Goal: Task Accomplishment & Management: Use online tool/utility

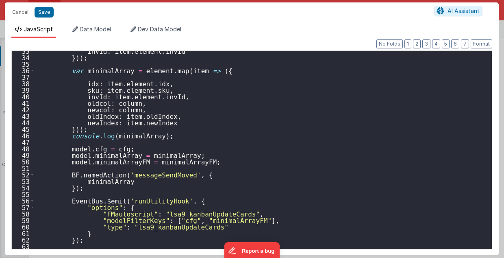
scroll to position [319, 0]
click at [289, 101] on div "invId : item . element . invId })) ; var minimalArray = element . map ( item =>…" at bounding box center [261, 153] width 453 height 211
drag, startPoint x: 66, startPoint y: 135, endPoint x: 155, endPoint y: 136, distance: 89.0
click at [155, 136] on div "invId : item . element . invId })) ; var minimalArray = element . map ( item =>…" at bounding box center [261, 153] width 453 height 211
click at [155, 136] on div "invId : item . element . invId })) ; var minimalArray = element . map ( item =>…" at bounding box center [261, 150] width 453 height 198
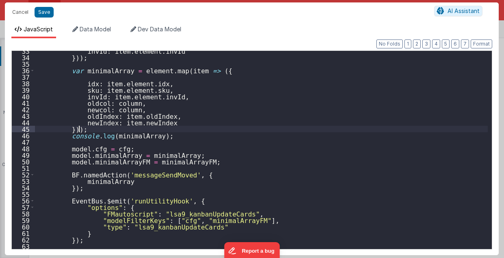
click at [155, 128] on div "invId : item . element . invId })) ; var minimalArray = element . map ( item =>…" at bounding box center [261, 153] width 453 height 211
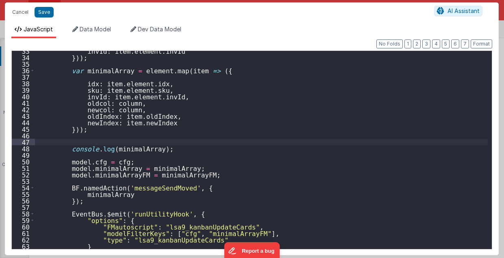
paste textarea
click at [133, 143] on div "invId : item . element . invId })) ; var minimalArray = element . map ( item =>…" at bounding box center [261, 153] width 453 height 211
type textarea "MUST BE EARLY in DOM 2.98"
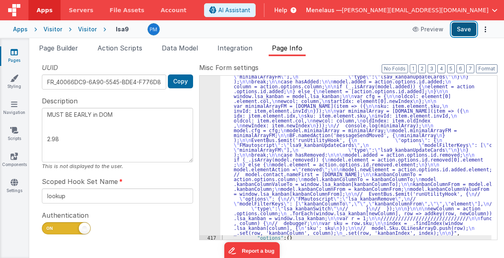
click at [462, 30] on button "Save" at bounding box center [463, 29] width 25 height 14
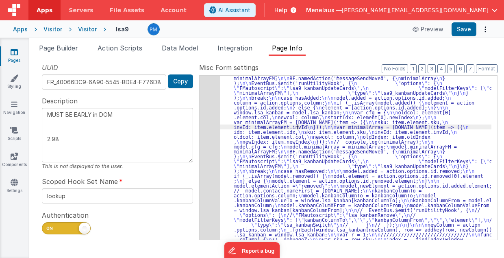
click at [54, 53] on li "Page Builder" at bounding box center [59, 49] width 46 height 13
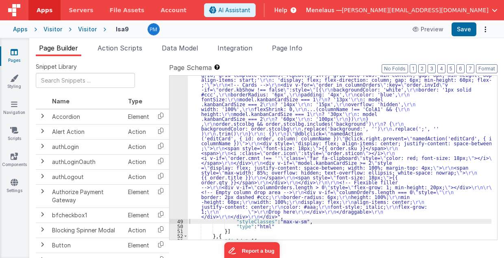
click at [54, 50] on span "Page Builder" at bounding box center [58, 48] width 39 height 8
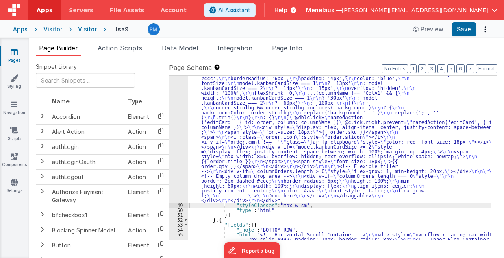
scroll to position [1126, 0]
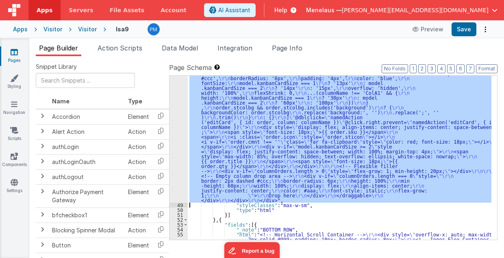
click at [175, 126] on div "48" at bounding box center [178, 81] width 18 height 244
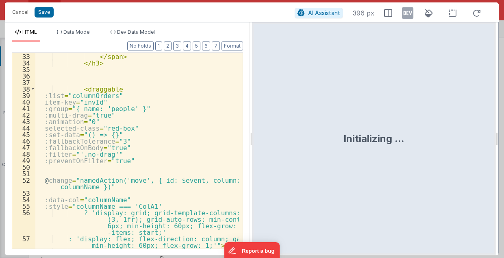
scroll to position [309, 0]
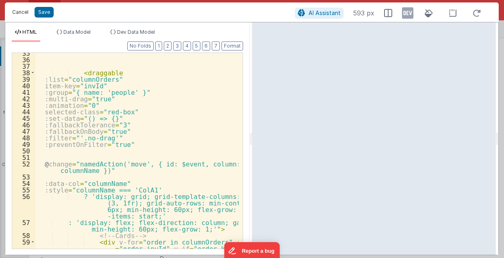
click at [24, 11] on button "Cancel" at bounding box center [20, 12] width 24 height 11
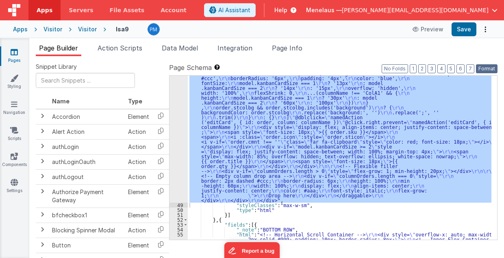
drag, startPoint x: 488, startPoint y: 68, endPoint x: 490, endPoint y: 55, distance: 13.1
click at [490, 55] on div "Page Builder Action Scripts Data Model Integration Page Info Snippet Library Na…" at bounding box center [266, 150] width 475 height 215
click at [282, 47] on span "Page Info" at bounding box center [287, 48] width 30 height 8
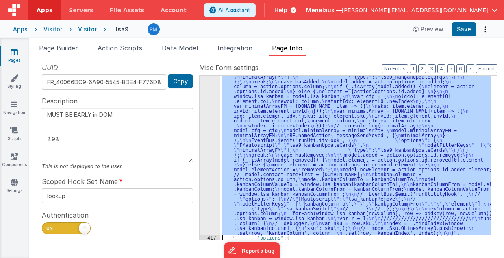
click at [212, 139] on div "416" at bounding box center [210, 115] width 21 height 239
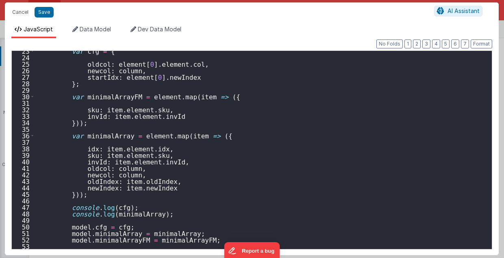
scroll to position [163, 0]
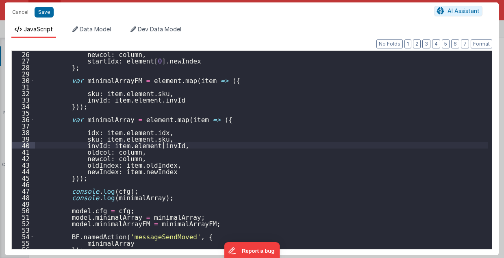
click at [296, 147] on div "newcol : column , startIdx : element [ 0 ] . newIndex } ; var minimalArrayFM = …" at bounding box center [261, 156] width 453 height 211
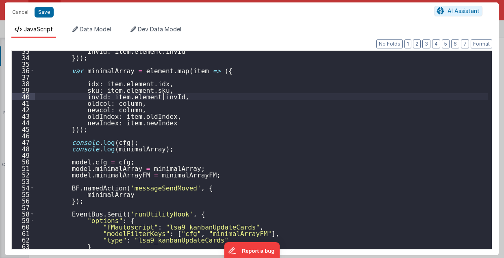
scroll to position [228, 0]
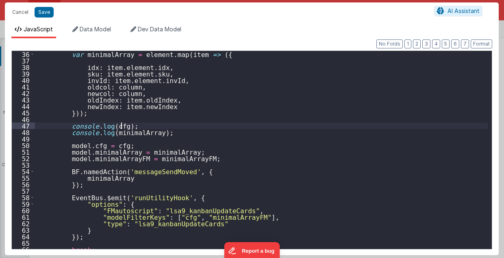
click at [255, 126] on div "var minimalArray = element . map ( item => ({ idx : item . element . idx , sku …" at bounding box center [261, 156] width 453 height 211
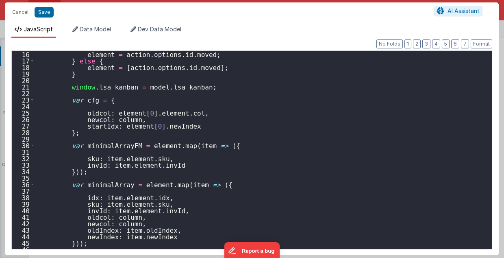
scroll to position [81, 0]
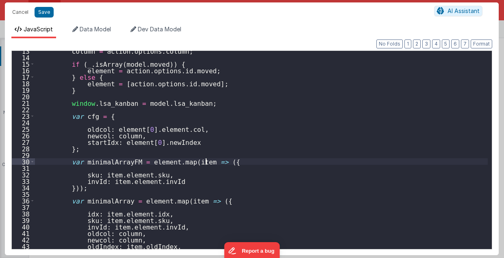
click at [254, 158] on div "column = action . options . column ; if ( _ . isArray ( model . moved )) { elem…" at bounding box center [261, 153] width 453 height 211
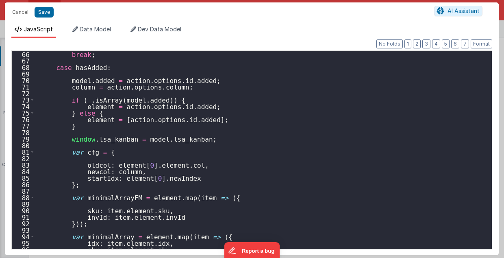
scroll to position [423, 0]
click at [229, 135] on div "break ; case hasAdded : model . added = action . options . id . added ; column …" at bounding box center [261, 156] width 453 height 211
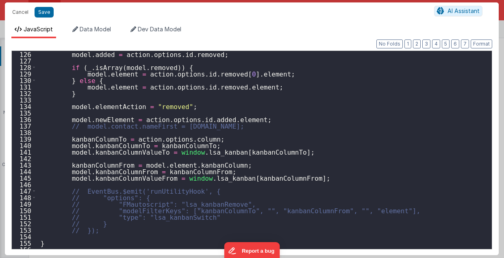
scroll to position [780, 0]
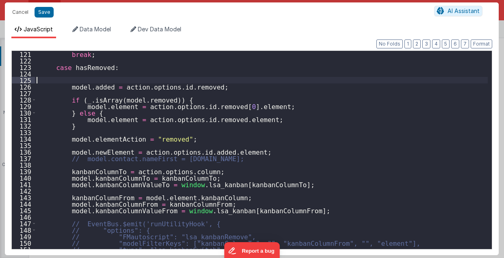
click at [84, 78] on div "break ; case hasRemoved : model . added = action . options . id . removed ; if …" at bounding box center [261, 156] width 453 height 211
click at [98, 81] on div "break ; case hasRemoved : model . added = action . options . id . removed ; if …" at bounding box center [261, 156] width 453 height 211
click at [103, 78] on div "break ; case hasRemoved : model . added = action . options . id . removed ; if …" at bounding box center [261, 156] width 453 height 211
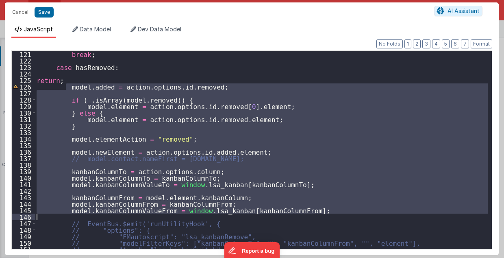
drag, startPoint x: 67, startPoint y: 85, endPoint x: 214, endPoint y: 217, distance: 197.4
click at [214, 217] on div "break ; case hasRemoved : return ; model . added = action . options . id . remo…" at bounding box center [261, 156] width 453 height 211
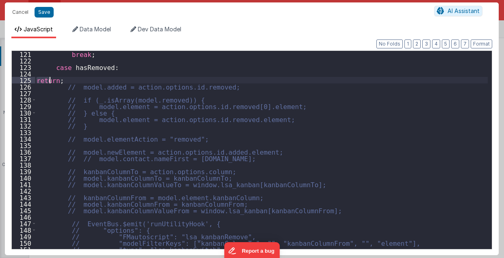
scroll to position [764, 0]
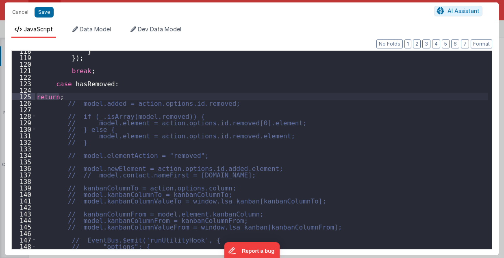
drag, startPoint x: 37, startPoint y: 79, endPoint x: 62, endPoint y: 93, distance: 28.7
click at [62, 93] on div "} }) ; break ; case hasRemoved : return ; // model.added = action.options.id.re…" at bounding box center [261, 153] width 453 height 211
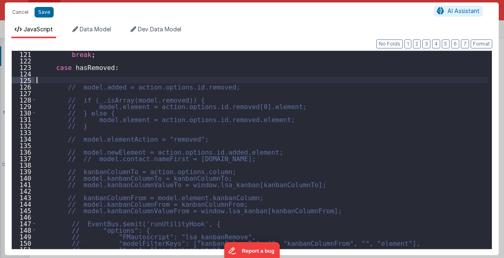
scroll to position [861, 0]
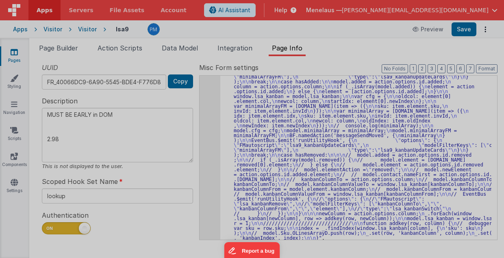
type textarea "MUST BE EARLY in DOM 2.98"
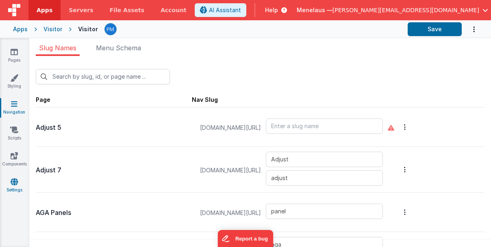
click at [13, 184] on icon at bounding box center [14, 182] width 7 height 8
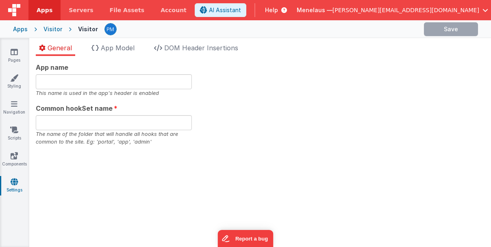
type input "<h3>Menelaus</h3>"
type input "kiosk"
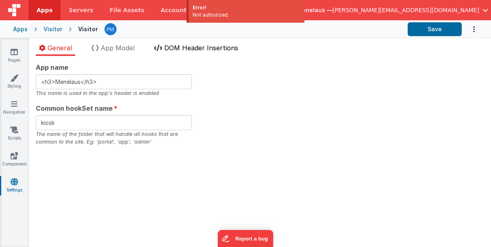
click at [186, 47] on span "DOM Header Insertions" at bounding box center [201, 48] width 74 height 8
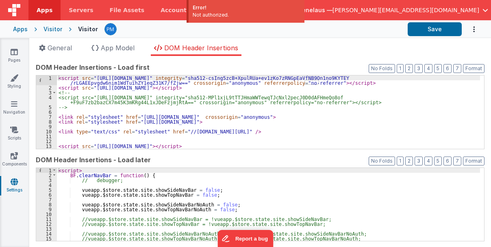
click at [377, 119] on div "< script src = "[URL][DOMAIN_NAME]" integrity = "sha512-csIng5zcB+XpulRUa+ev1zK…" at bounding box center [268, 120] width 423 height 88
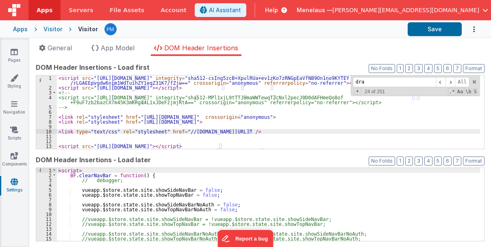
scroll to position [314, 0]
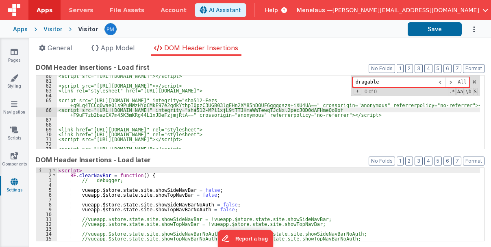
click at [362, 81] on input "dragable" at bounding box center [394, 82] width 83 height 10
type input "draggable"
click at [450, 83] on span at bounding box center [450, 82] width 10 height 10
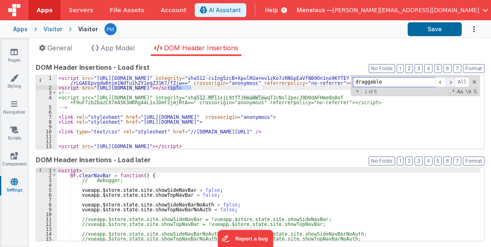
click at [450, 83] on span at bounding box center [450, 82] width 10 height 10
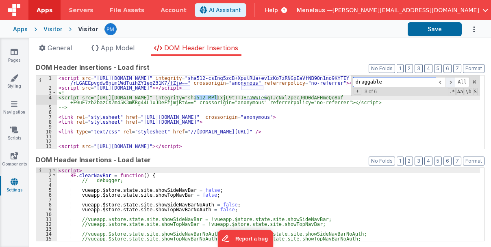
click at [450, 83] on span at bounding box center [450, 82] width 10 height 10
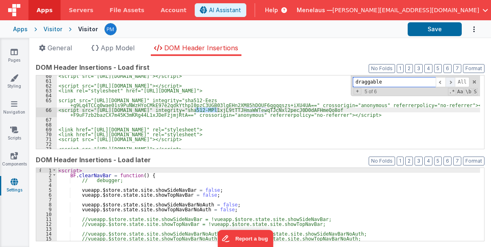
click at [450, 83] on span at bounding box center [450, 82] width 10 height 10
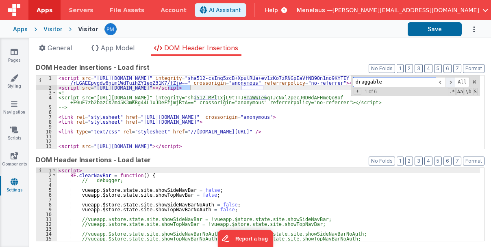
click at [450, 83] on span at bounding box center [450, 82] width 10 height 10
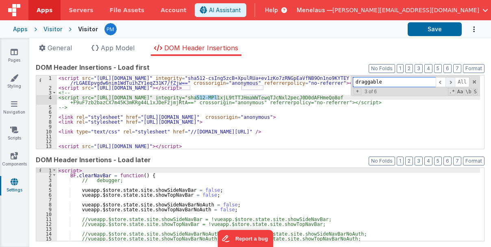
click at [450, 83] on span at bounding box center [450, 82] width 10 height 10
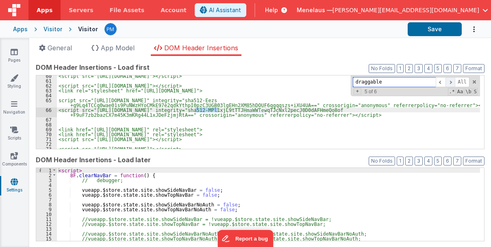
scroll to position [314, 0]
click at [450, 83] on span at bounding box center [450, 82] width 10 height 10
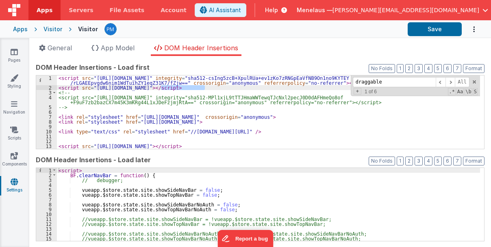
drag, startPoint x: 161, startPoint y: 88, endPoint x: 204, endPoint y: 89, distance: 43.1
click at [204, 89] on div "< script src = "https://cdnjs.cloudflare.com/ajax/libs/Sortable/1.15.6/Sortable…" at bounding box center [268, 120] width 423 height 88
click at [448, 81] on span at bounding box center [450, 82] width 10 height 10
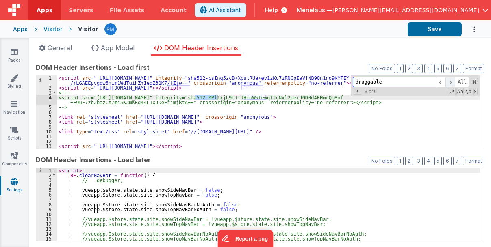
click at [448, 81] on span at bounding box center [450, 82] width 10 height 10
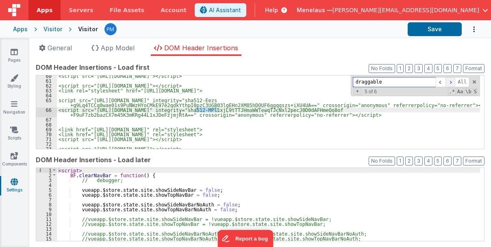
scroll to position [314, 0]
click at [448, 81] on span at bounding box center [450, 82] width 10 height 10
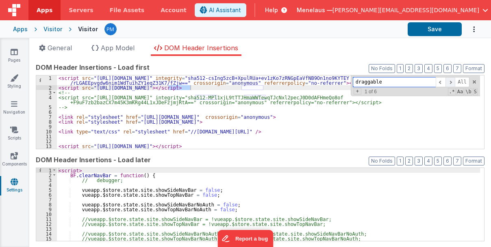
scroll to position [0, 0]
click at [334, 94] on div "< script src = "https://cdnjs.cloudflare.com/ajax/libs/Sortable/1.15.6/Sortable…" at bounding box center [268, 120] width 423 height 88
drag, startPoint x: 56, startPoint y: 86, endPoint x: 86, endPoint y: 89, distance: 29.8
click at [86, 89] on div "1 2 3 4 5 6 7 8 9 10 11 12 13 14 15 < script src = "https://cdnjs.cloudflare.co…" at bounding box center [260, 112] width 449 height 74
click at [458, 82] on span "All" at bounding box center [462, 82] width 15 height 10
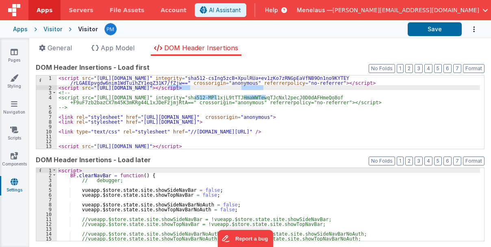
click at [359, 130] on div "< script src = "https://cdnjs.cloudflare.com/ajax/libs/Sortable/1.15.6/Sortable…" at bounding box center [268, 120] width 423 height 88
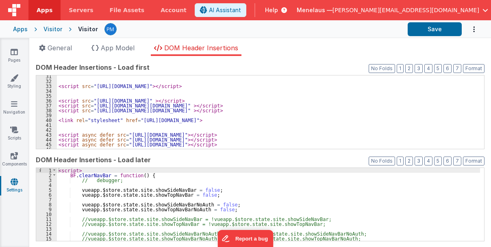
scroll to position [163, 0]
click at [367, 109] on div "< script src = "https://unpkg.com/sweetalert/dist/sweetalert.min.js" > </ scrip…" at bounding box center [268, 115] width 423 height 83
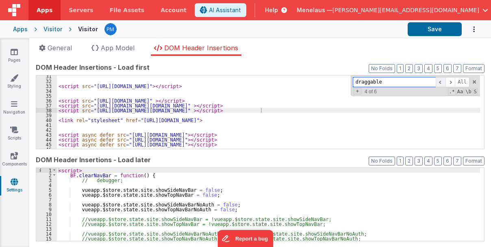
click at [438, 81] on span at bounding box center [441, 82] width 10 height 10
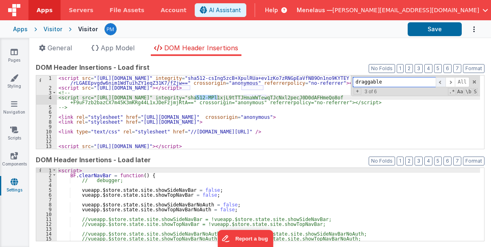
click at [438, 81] on span at bounding box center [441, 82] width 10 height 10
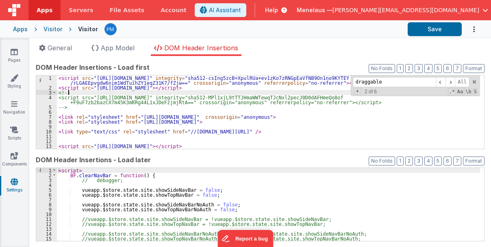
click at [320, 94] on div "< script src = "https://cdnjs.cloudflare.com/ajax/libs/Sortable/1.15.6/Sortable…" at bounding box center [268, 120] width 423 height 88
click at [471, 80] on span at bounding box center [474, 82] width 6 height 6
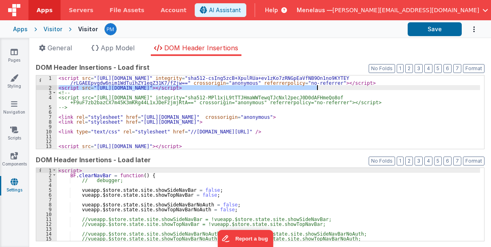
drag, startPoint x: 59, startPoint y: 87, endPoint x: 334, endPoint y: 86, distance: 275.5
click at [334, 86] on div "< script src = "https://cdnjs.cloudflare.com/ajax/libs/Sortable/1.15.6/Sortable…" at bounding box center [268, 120] width 423 height 88
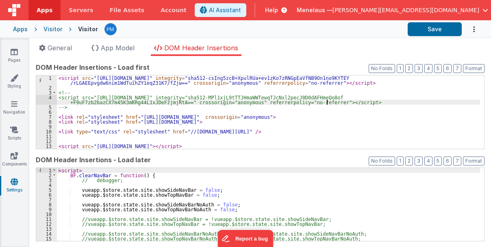
click at [334, 104] on div "< script src = "https://cdnjs.cloudflare.com/ajax/libs/Sortable/1.15.6/Sortable…" at bounding box center [268, 120] width 423 height 88
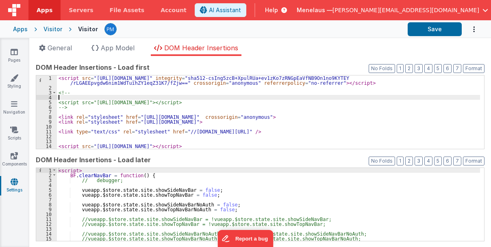
drag, startPoint x: 328, startPoint y: 103, endPoint x: 59, endPoint y: 98, distance: 269.9
click at [59, 98] on div "< script src = "https://cdnjs.cloudflare.com/ajax/libs/Sortable/1.15.6/Sortable…" at bounding box center [268, 120] width 423 height 88
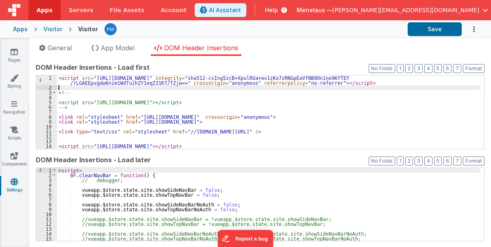
click at [69, 89] on div "< script src = "https://cdnjs.cloudflare.com/ajax/libs/Sortable/1.15.6/Sortable…" at bounding box center [268, 120] width 423 height 88
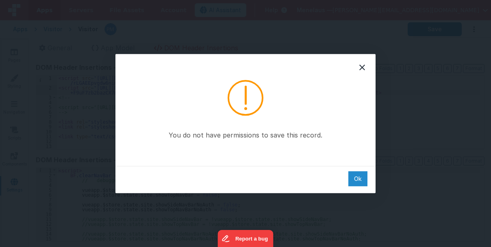
click at [359, 180] on div "Ok" at bounding box center [357, 178] width 19 height 15
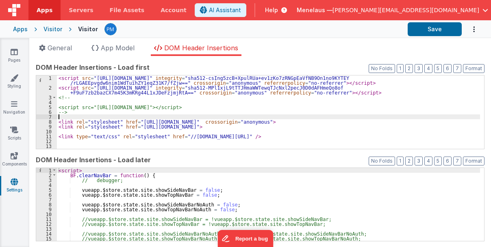
click at [386, 115] on div "< script src = "https://cdnjs.cloudflare.com/ajax/libs/Sortable/1.15.6/Sortable…" at bounding box center [268, 120] width 423 height 88
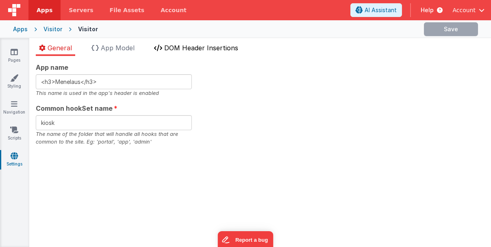
click at [191, 47] on span "DOM Header Insertions" at bounding box center [201, 48] width 74 height 8
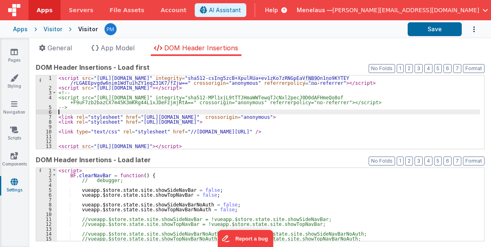
click at [239, 112] on div "< script src = "https://cdnjs.cloudflare.com/ajax/libs/Sortable/1.15.6/Sortable…" at bounding box center [268, 120] width 423 height 88
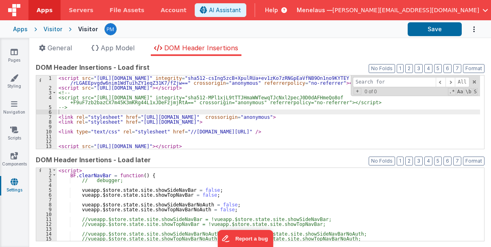
click at [381, 82] on input at bounding box center [394, 82] width 83 height 10
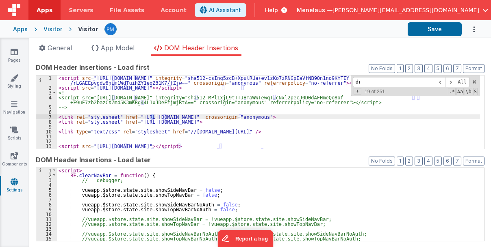
scroll to position [314, 0]
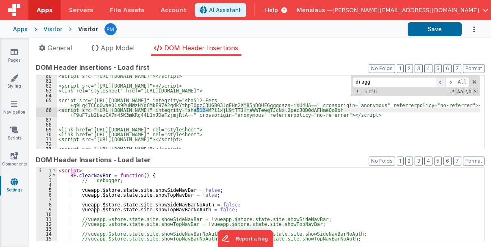
type input "dragg"
click at [437, 81] on span at bounding box center [441, 82] width 10 height 10
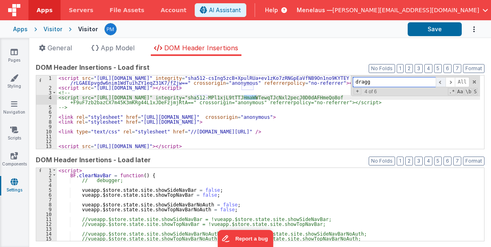
scroll to position [0, 0]
click at [437, 81] on span at bounding box center [441, 82] width 10 height 10
click at [381, 119] on div "< script src = "https://cdnjs.cloudflare.com/ajax/libs/Sortable/1.15.6/Sortable…" at bounding box center [268, 120] width 423 height 88
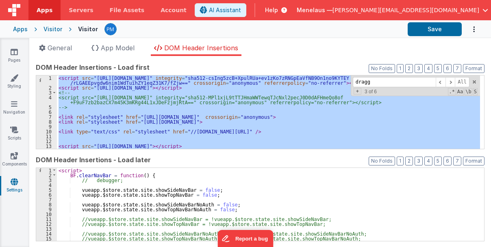
scroll to position [711, 0]
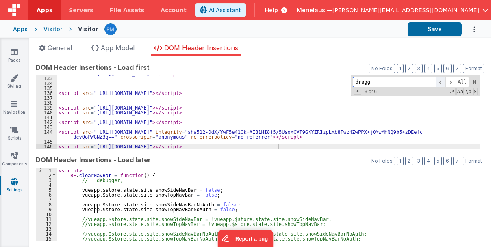
click at [437, 80] on span at bounding box center [441, 82] width 10 height 10
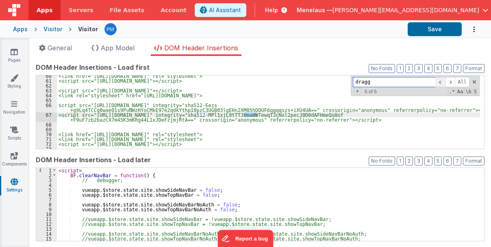
click at [437, 80] on span at bounding box center [441, 82] width 10 height 10
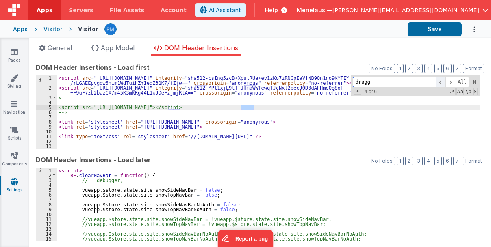
scroll to position [0, 0]
click at [120, 117] on div "< script src = "https://cdnjs.cloudflare.com/ajax/libs/Sortable/1.15.6/Sortable…" at bounding box center [268, 120] width 423 height 88
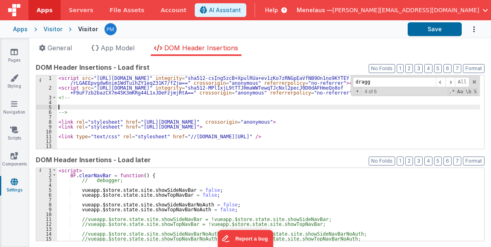
drag, startPoint x: 58, startPoint y: 107, endPoint x: 323, endPoint y: 106, distance: 265.4
click at [323, 106] on div "< script src = "https://cdnjs.cloudflare.com/ajax/libs/Sortable/1.15.6/Sortable…" at bounding box center [268, 120] width 423 height 88
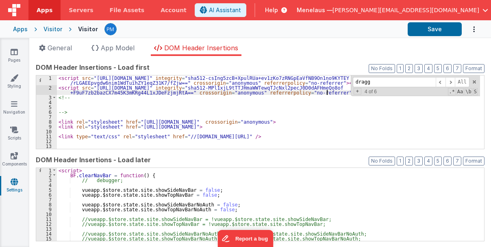
click at [340, 92] on div "< script src = "https://cdnjs.cloudflare.com/ajax/libs/Sortable/1.15.6/Sortable…" at bounding box center [268, 120] width 423 height 88
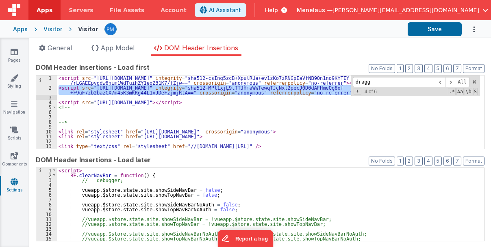
drag, startPoint x: 59, startPoint y: 88, endPoint x: 331, endPoint y: 95, distance: 272.8
click at [331, 95] on div "< script src = "https://cdnjs.cloudflare.com/ajax/libs/Sortable/1.15.6/Sortable…" at bounding box center [268, 120] width 423 height 88
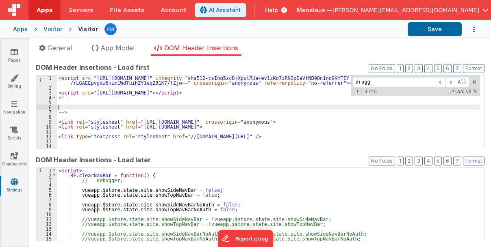
click at [66, 104] on div "< script src = "https://cdnjs.cloudflare.com/ajax/libs/Sortable/1.15.6/Sortable…" at bounding box center [268, 120] width 423 height 88
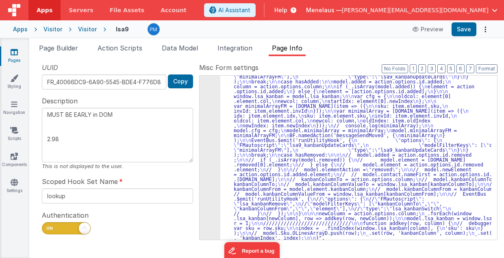
click at [270, 129] on div ""function" : " // Move \n\n debugger; \n\n hasMoved = _.has([DOMAIN_NAME], 'mov…" at bounding box center [355, 202] width 271 height 413
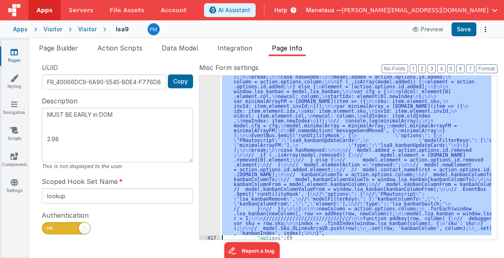
click at [207, 134] on div "416" at bounding box center [210, 113] width 21 height 244
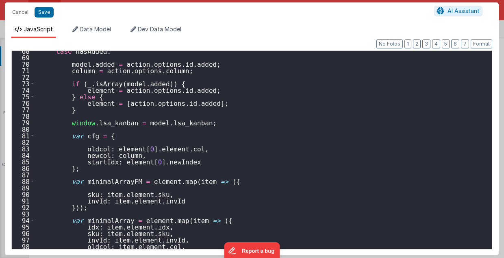
scroll to position [423, 0]
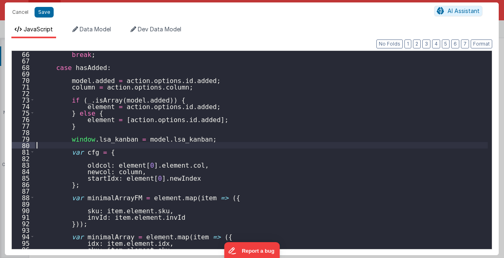
click at [130, 145] on div "break ; case hasAdded : model . added = action . options . id . added ; column …" at bounding box center [261, 156] width 453 height 211
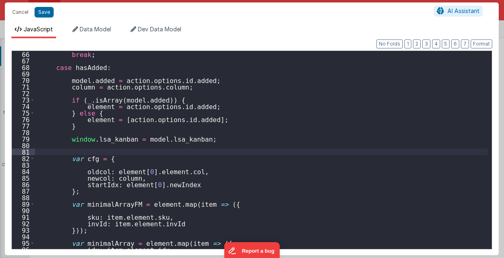
paste textarea
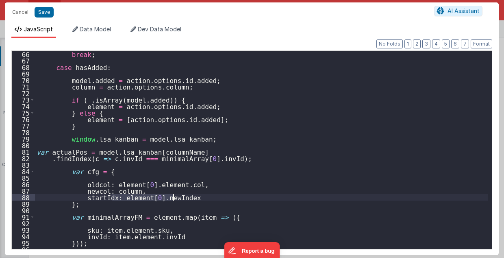
drag, startPoint x: 112, startPoint y: 196, endPoint x: 173, endPoint y: 199, distance: 61.4
click at [173, 199] on div "break ; case hasAdded : model . added = action . options . id . added ; column …" at bounding box center [261, 156] width 453 height 211
click at [476, 44] on button "Format" at bounding box center [482, 43] width 22 height 9
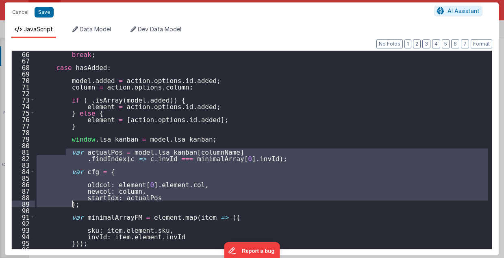
drag, startPoint x: 66, startPoint y: 150, endPoint x: 73, endPoint y: 205, distance: 56.1
click at [73, 205] on div "break ; case hasAdded : model . added = action . options . id . added ; column …" at bounding box center [261, 156] width 453 height 211
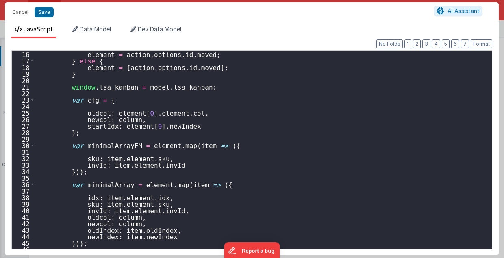
scroll to position [98, 0]
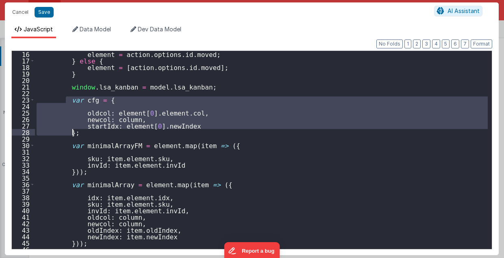
drag, startPoint x: 66, startPoint y: 97, endPoint x: 87, endPoint y: 132, distance: 41.2
click at [87, 132] on div "element = action . options . id . moved ; } else { element = [ action . options…" at bounding box center [261, 156] width 453 height 211
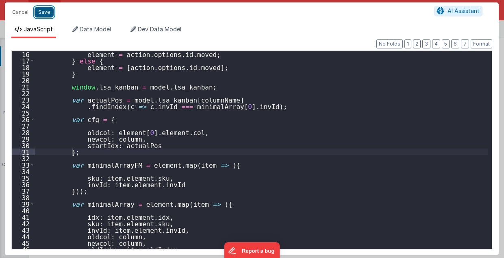
click at [42, 11] on button "Save" at bounding box center [44, 12] width 19 height 11
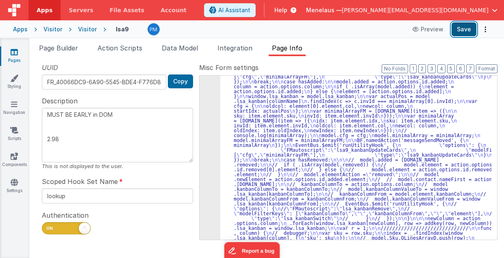
click at [466, 32] on button "Save" at bounding box center [463, 29] width 25 height 14
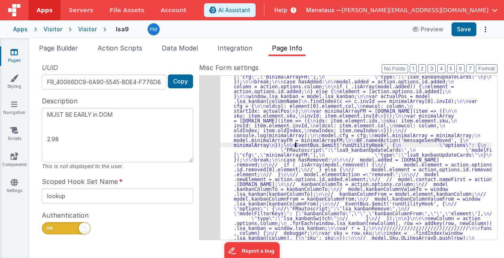
scroll to position [333, 0]
click at [209, 143] on div "416" at bounding box center [210, 118] width 21 height 254
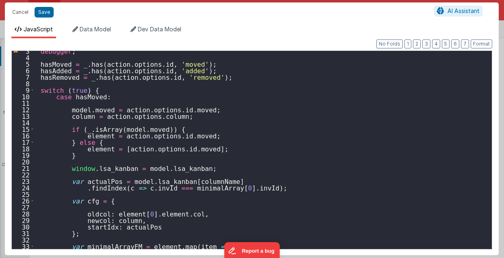
scroll to position [16, 0]
click at [193, 181] on div "debugger ; hasMoved = _ . has ( action . options . id , 'moved' ) ; hasAdded = …" at bounding box center [261, 153] width 453 height 211
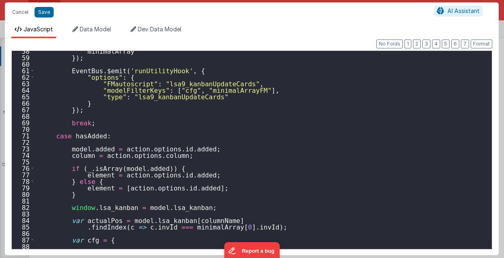
scroll to position [390, 0]
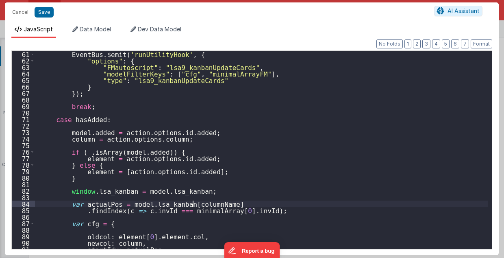
click at [193, 203] on div "EventBus . $emit ( 'runUtilityHook' , { "options" : { "FMautoscript" : "lsa9_ka…" at bounding box center [261, 156] width 453 height 211
type textarea "MUST BE EARLY in DOM 2.98"
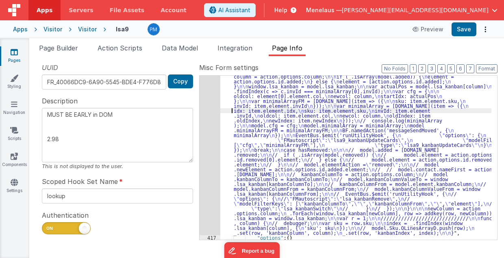
click at [223, 111] on div ""function" : " // Move \n\n debugger; \n\n hasMoved = _.has([DOMAIN_NAME], 'mov…" at bounding box center [355, 192] width 271 height 423
click at [258, 145] on div ""function" : " // Move \n\n debugger; \n\n hasMoved = _.has([DOMAIN_NAME], 'mov…" at bounding box center [355, 192] width 271 height 423
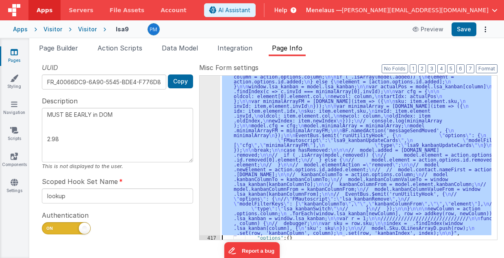
click at [211, 138] on div "416" at bounding box center [210, 108] width 21 height 254
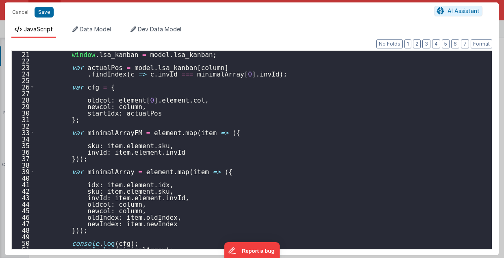
scroll to position [114, 0]
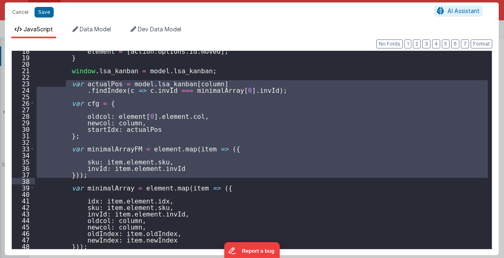
drag, startPoint x: 67, startPoint y: 81, endPoint x: 89, endPoint y: 179, distance: 100.0
click at [89, 179] on div "element = [ action . options . id . moved ] ; } window . lsa_kanban = model . l…" at bounding box center [261, 153] width 453 height 211
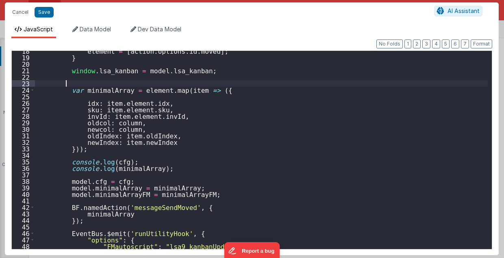
scroll to position [130, 0]
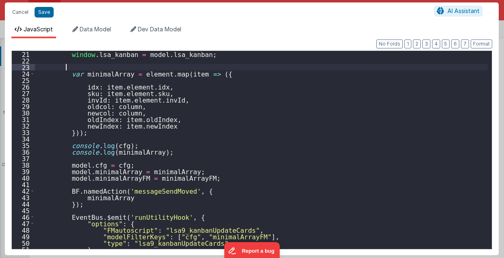
click at [105, 138] on div "window . lsa_kanban = model . lsa_kanban ; var minimalArray = element . map ( i…" at bounding box center [261, 156] width 453 height 211
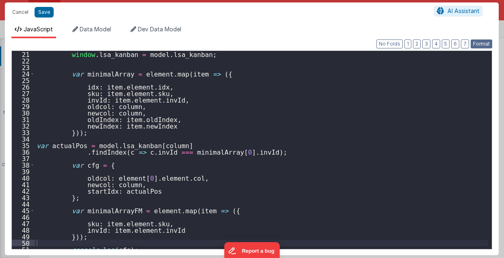
click at [479, 42] on button "Format" at bounding box center [482, 43] width 22 height 9
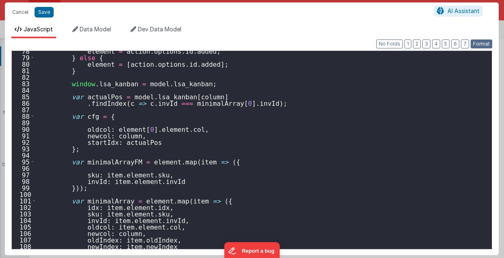
scroll to position [504, 0]
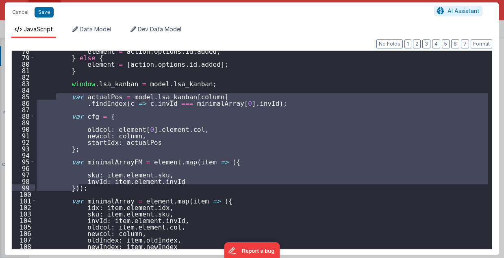
drag, startPoint x: 57, startPoint y: 95, endPoint x: 93, endPoint y: 189, distance: 100.4
click at [93, 189] on div "element = action . options . id . added ; } else { element = [ action . options…" at bounding box center [261, 153] width 453 height 211
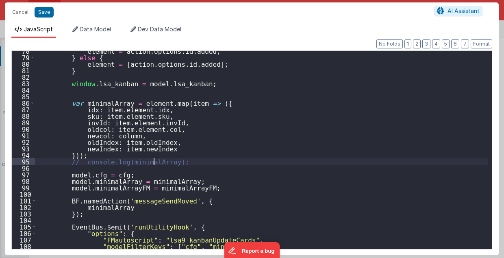
click at [155, 158] on div "element = action . options . id . added ; } else { element = [ action . options…" at bounding box center [261, 153] width 453 height 211
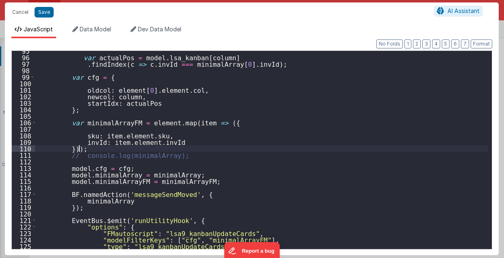
scroll to position [614, 0]
drag, startPoint x: 65, startPoint y: 154, endPoint x: 164, endPoint y: 156, distance: 98.8
click at [164, 156] on div "var actualPos = model . lsa_kanban [ column ] . findIndex ( c => c . invId === …" at bounding box center [261, 153] width 453 height 211
click at [169, 157] on div "var actualPos = model . lsa_kanban [ column ] . findIndex ( c => c . invId === …" at bounding box center [261, 150] width 453 height 198
click at [168, 154] on div "var actualPos = model . lsa_kanban [ column ] . findIndex ( c => c . invId === …" at bounding box center [261, 153] width 453 height 211
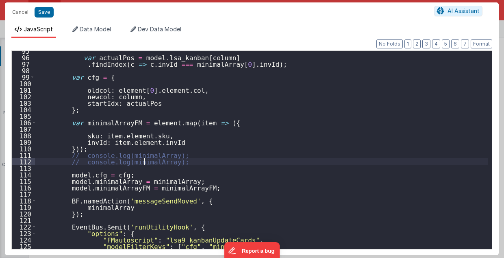
click at [143, 161] on div "var actualPos = model . lsa_kanban [ column ] . findIndex ( c => c . invId === …" at bounding box center [261, 153] width 453 height 211
click at [143, 155] on div "var actualPos = model . lsa_kanban [ column ] . findIndex ( c => c . invId === …" at bounding box center [261, 153] width 453 height 211
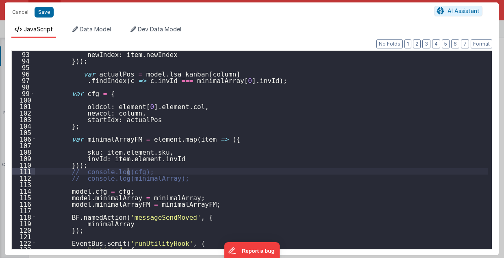
scroll to position [598, 0]
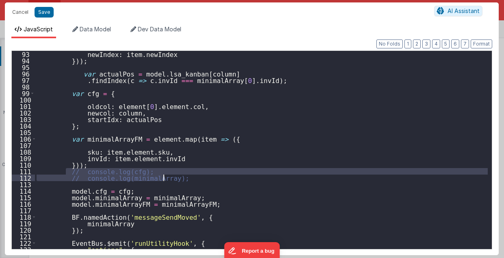
drag, startPoint x: 65, startPoint y: 169, endPoint x: 184, endPoint y: 176, distance: 119.3
click at [184, 176] on div "newIndex : item . newIndex })) ; var actualPos = model . lsa_kanban [ column ] …" at bounding box center [261, 156] width 453 height 211
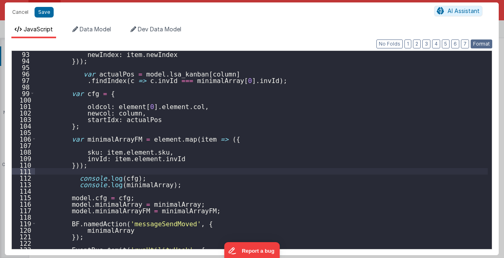
click at [477, 46] on button "Format" at bounding box center [482, 43] width 22 height 9
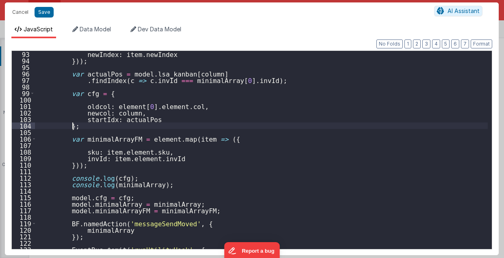
click at [353, 124] on div "newIndex : item . newIndex })) ; var actualPos = model . lsa_kanban [ column ] …" at bounding box center [261, 156] width 453 height 211
type textarea "MUST BE EARLY in DOM 2.98"
